Goal: Information Seeking & Learning: Learn about a topic

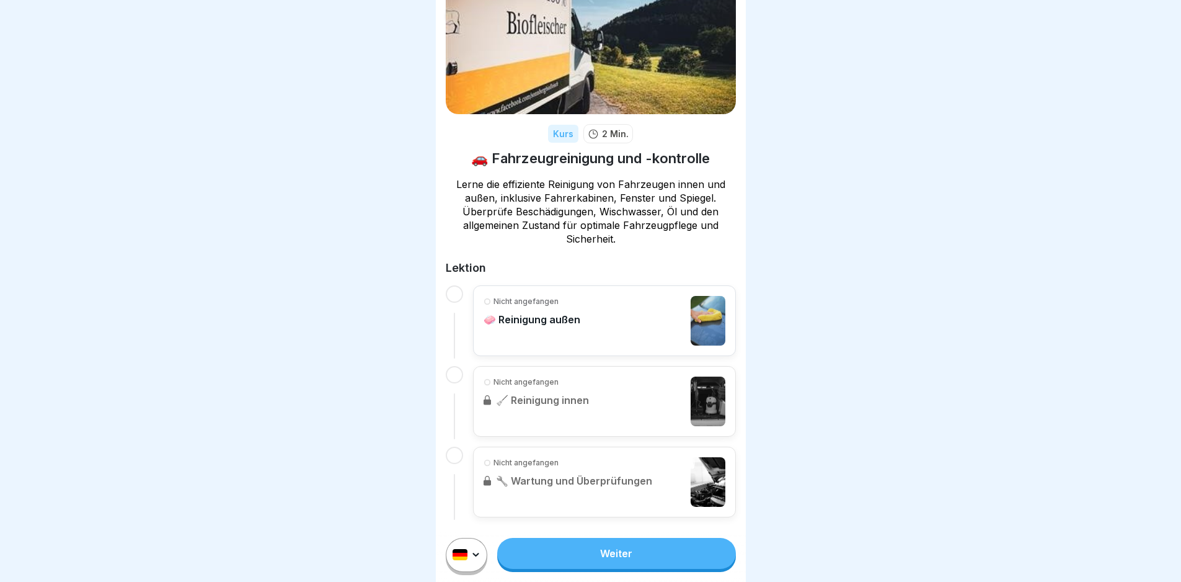
scroll to position [9, 0]
click at [638, 559] on link "Weiter" at bounding box center [616, 553] width 238 height 31
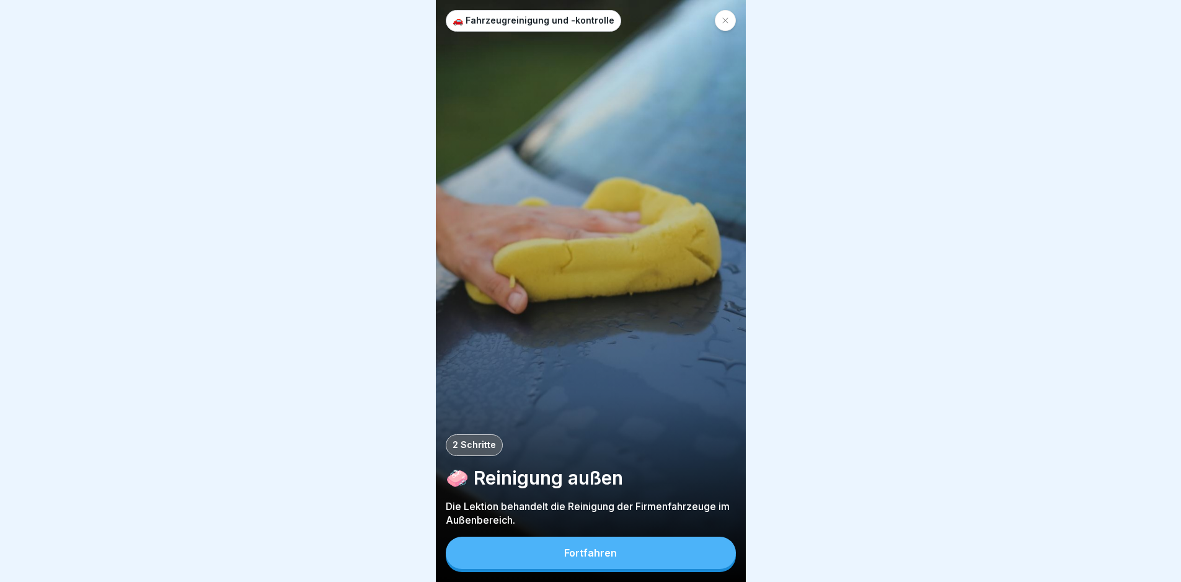
scroll to position [9, 0]
click at [636, 556] on button "Fortfahren" at bounding box center [591, 552] width 290 height 32
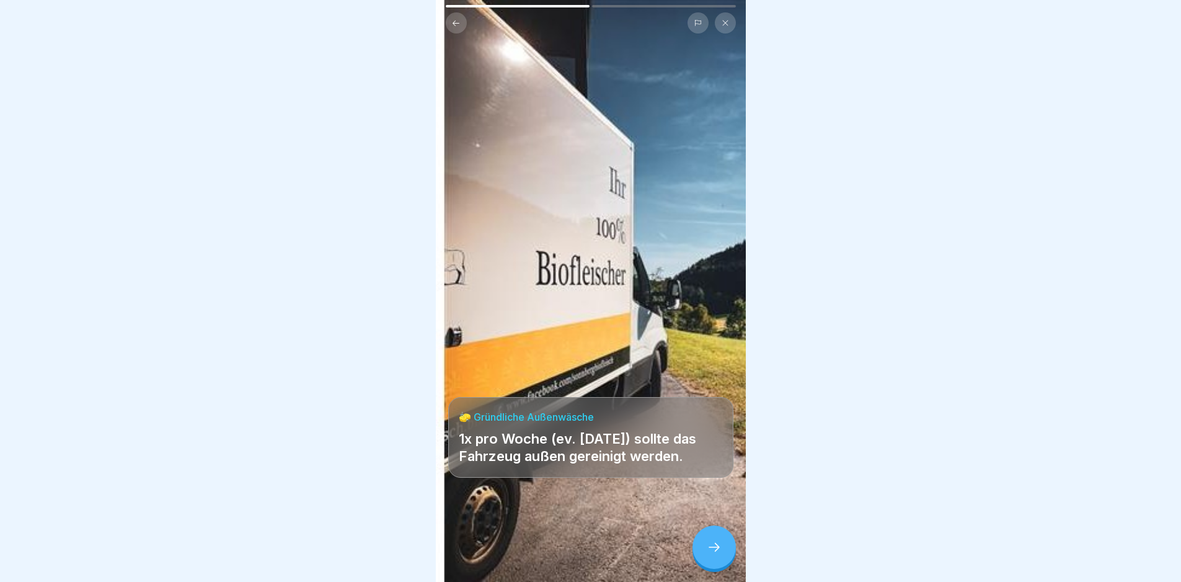
click at [711, 541] on icon at bounding box center [714, 546] width 15 height 15
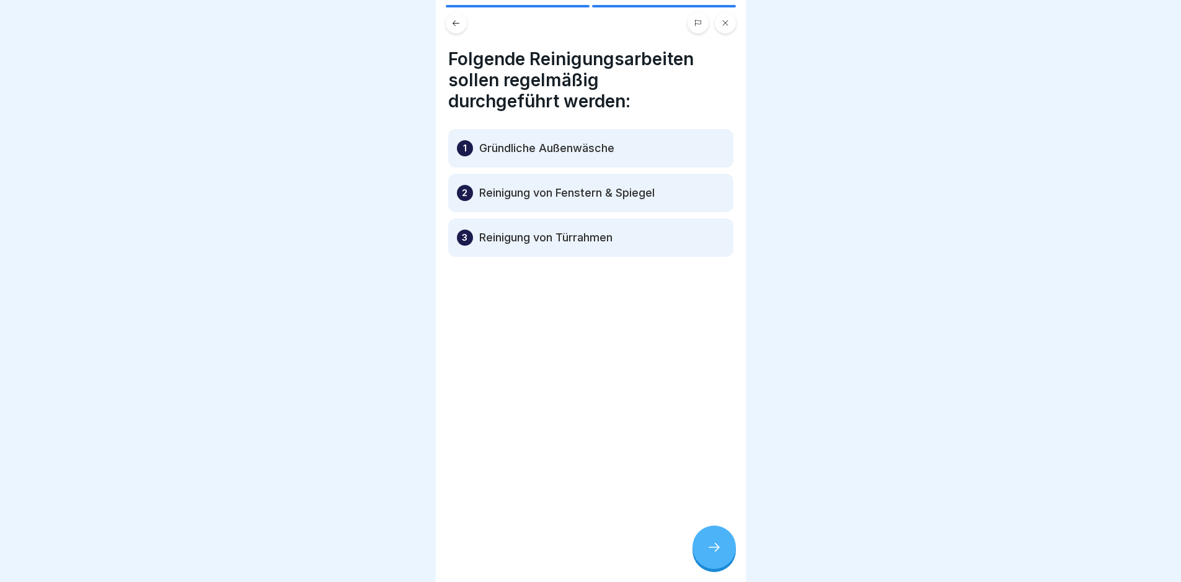
click at [711, 541] on icon at bounding box center [714, 546] width 15 height 15
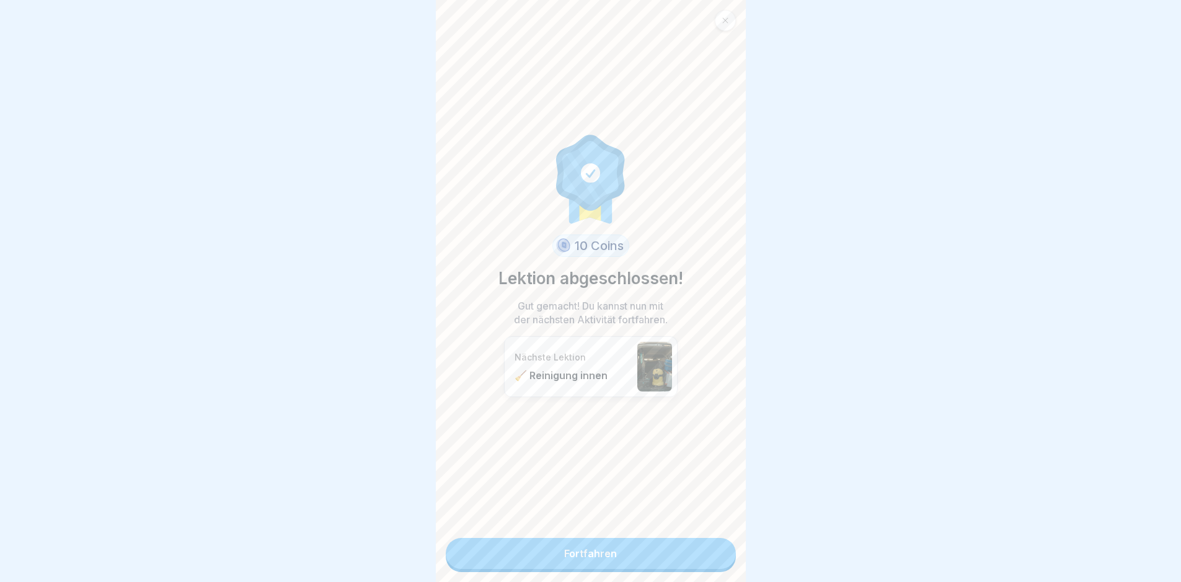
click at [669, 544] on link "Fortfahren" at bounding box center [591, 553] width 290 height 31
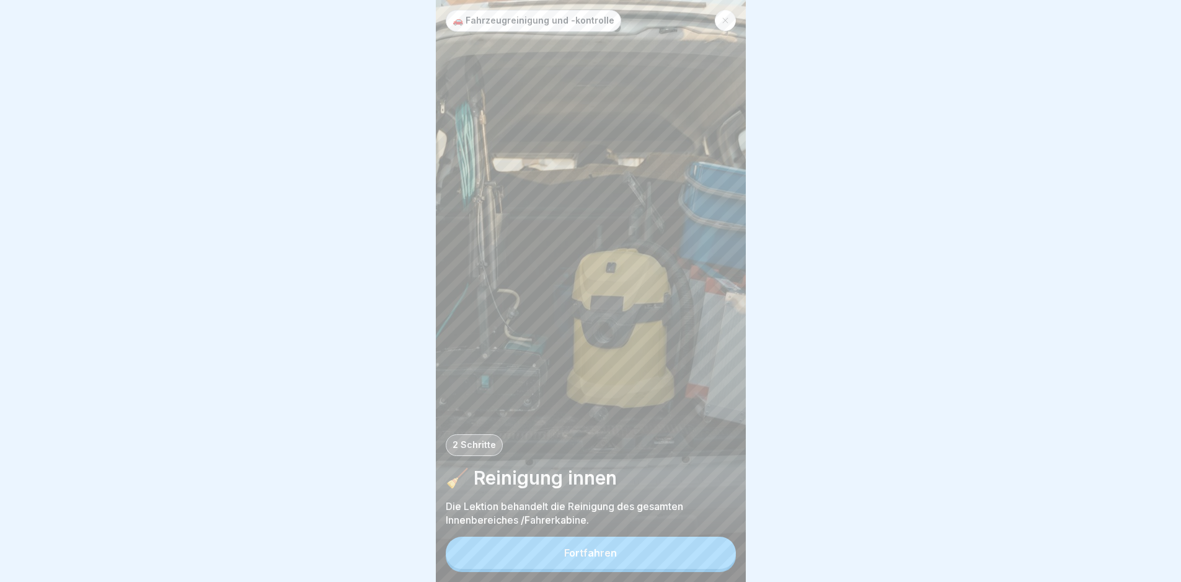
click at [620, 565] on button "Fortfahren" at bounding box center [591, 552] width 290 height 32
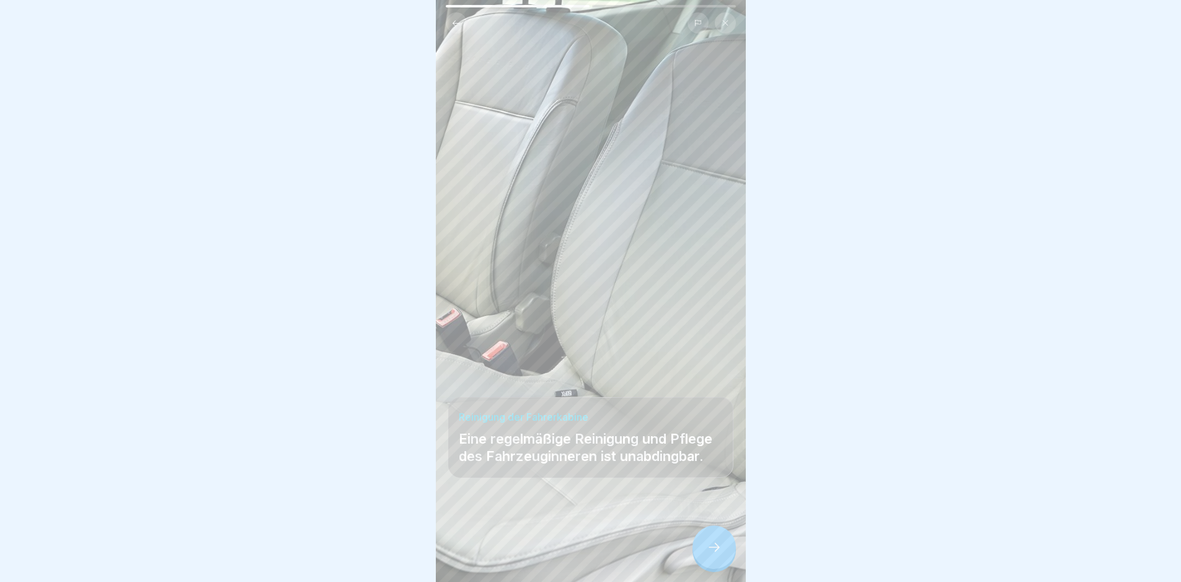
click at [712, 554] on icon at bounding box center [714, 546] width 15 height 15
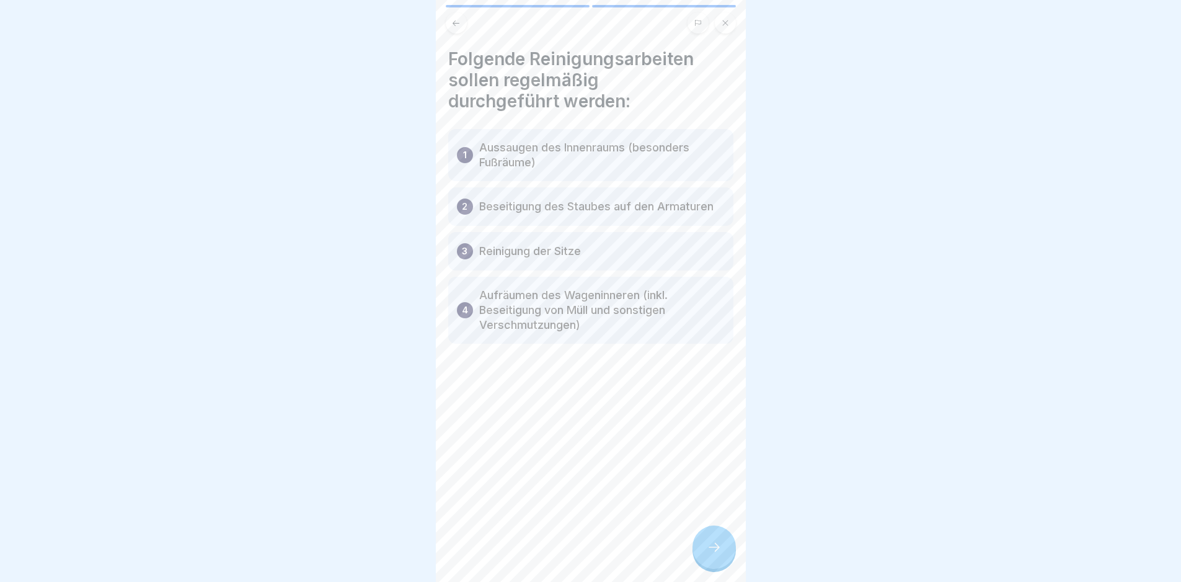
click at [712, 554] on icon at bounding box center [714, 546] width 15 height 15
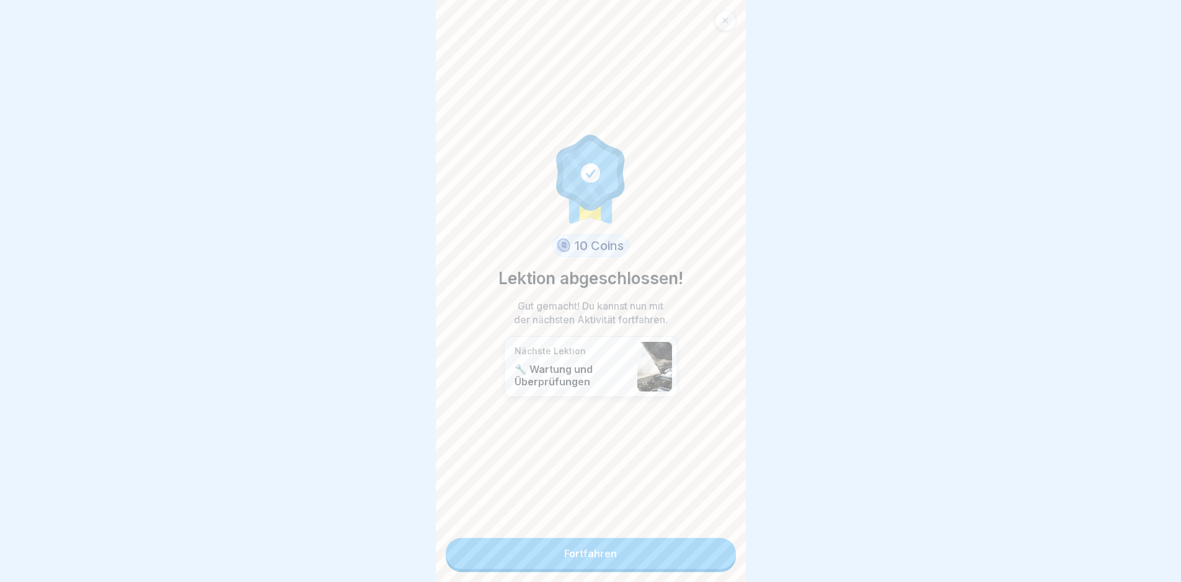
click at [678, 558] on link "Fortfahren" at bounding box center [591, 553] width 290 height 31
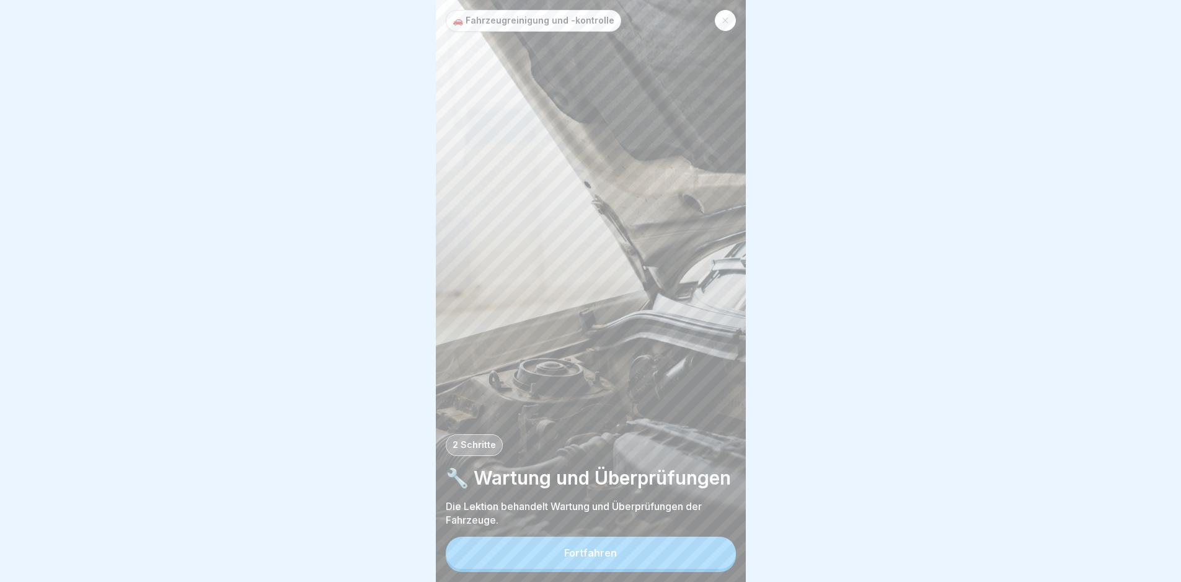
click at [678, 558] on button "Fortfahren" at bounding box center [591, 552] width 290 height 32
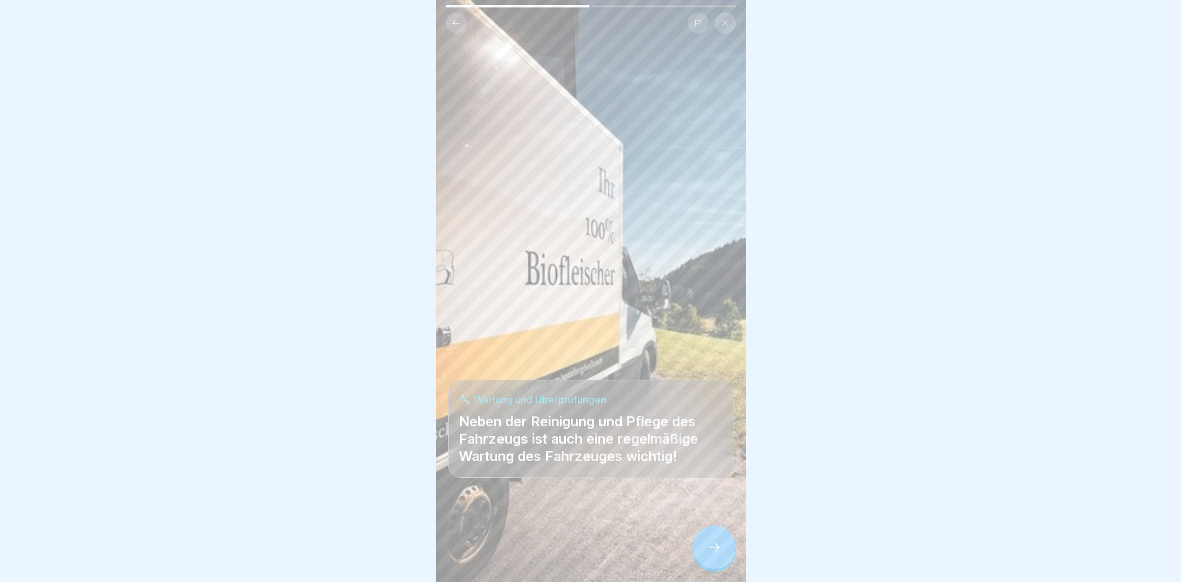
click at [706, 555] on div at bounding box center [714, 546] width 43 height 43
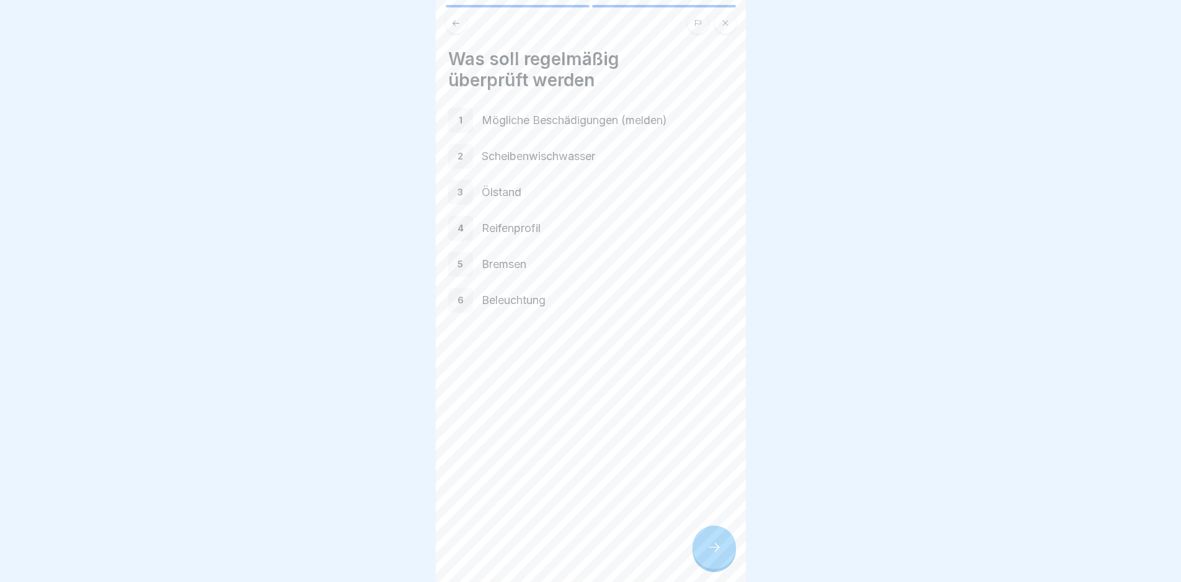
click at [703, 554] on div at bounding box center [714, 546] width 43 height 43
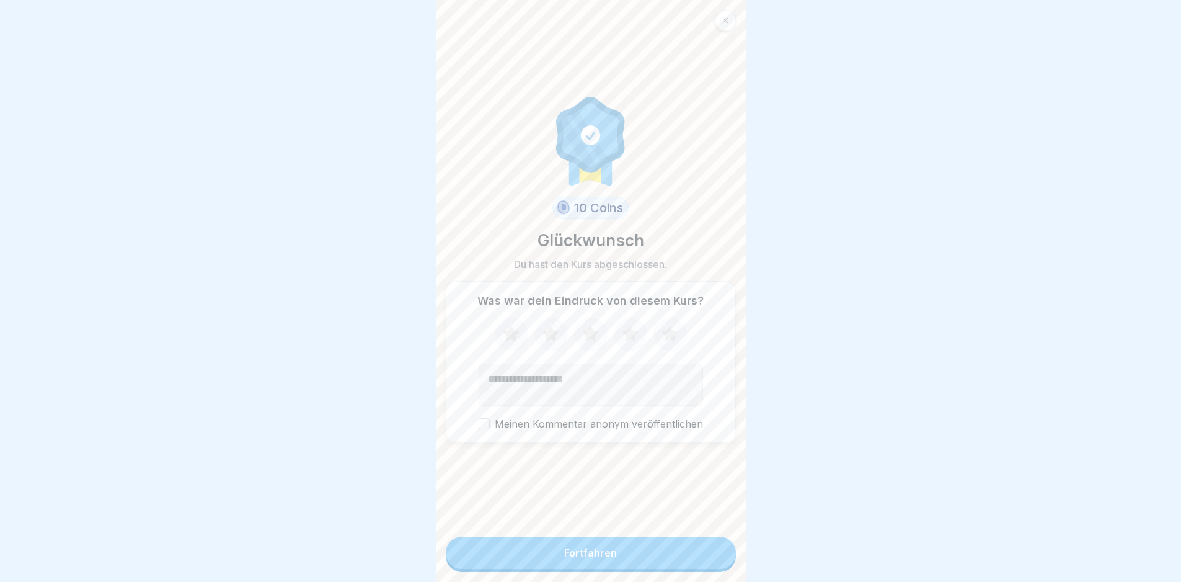
click at [598, 557] on div "Fortfahren" at bounding box center [590, 552] width 53 height 11
